Goal: Information Seeking & Learning: Learn about a topic

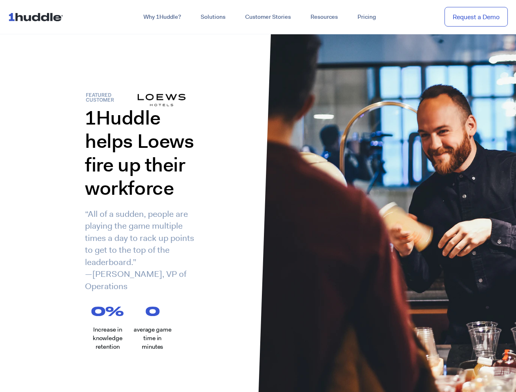
click at [258, 196] on div "1Huddle helps Loews fire up their workforce “All of a sudden, people are playin…" at bounding box center [129, 205] width 258 height 199
click at [161, 17] on link "Why 1Huddle?" at bounding box center [162, 17] width 57 height 15
click at [213, 17] on link "Solutions" at bounding box center [213, 17] width 45 height 15
click at [324, 17] on link "Resources" at bounding box center [324, 17] width 47 height 15
